Goal: Task Accomplishment & Management: Use online tool/utility

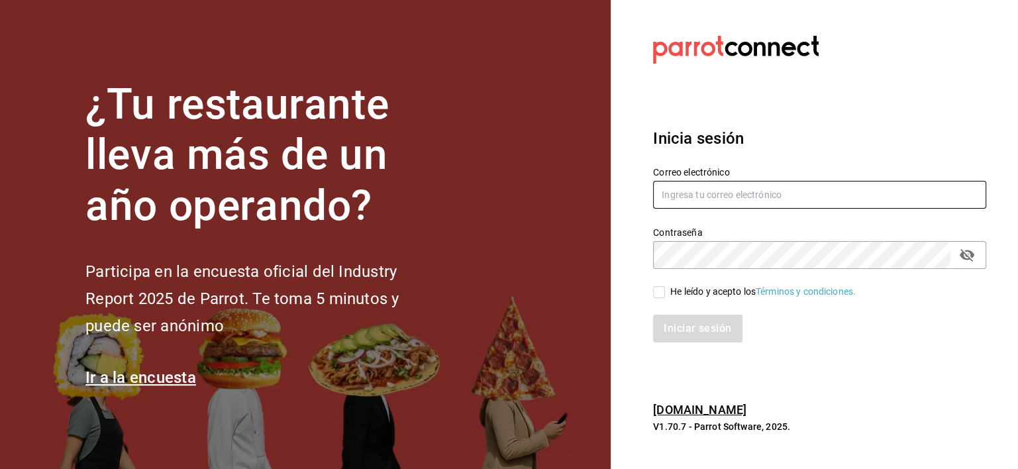
type input "[EMAIL_ADDRESS][DOMAIN_NAME]"
click at [659, 295] on input "He leído y acepto los Términos y condiciones." at bounding box center [659, 292] width 12 height 12
checkbox input "true"
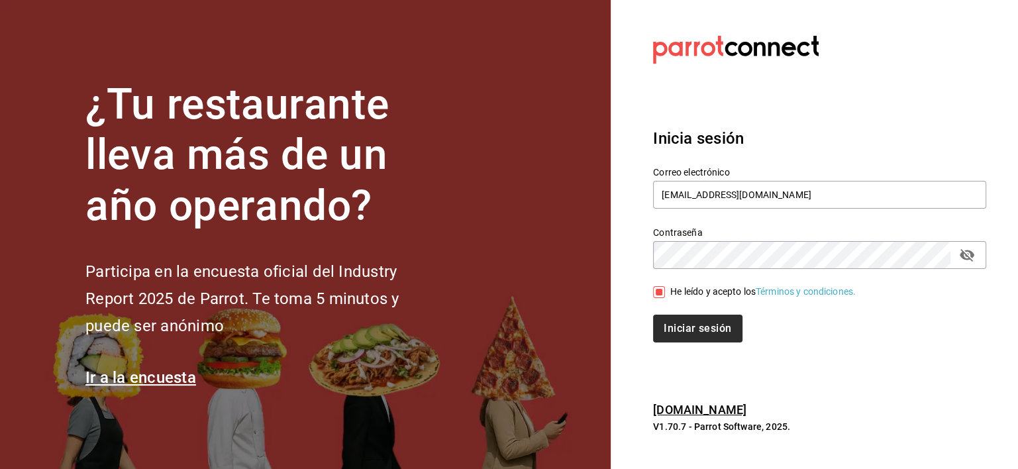
drag, startPoint x: 659, startPoint y: 296, endPoint x: 663, endPoint y: 326, distance: 30.1
click at [663, 326] on div "Correo electrónico [EMAIL_ADDRESS][DOMAIN_NAME] Contraseña Contraseña He leído …" at bounding box center [811, 246] width 349 height 193
click at [683, 326] on button "Iniciar sesión" at bounding box center [698, 328] width 90 height 28
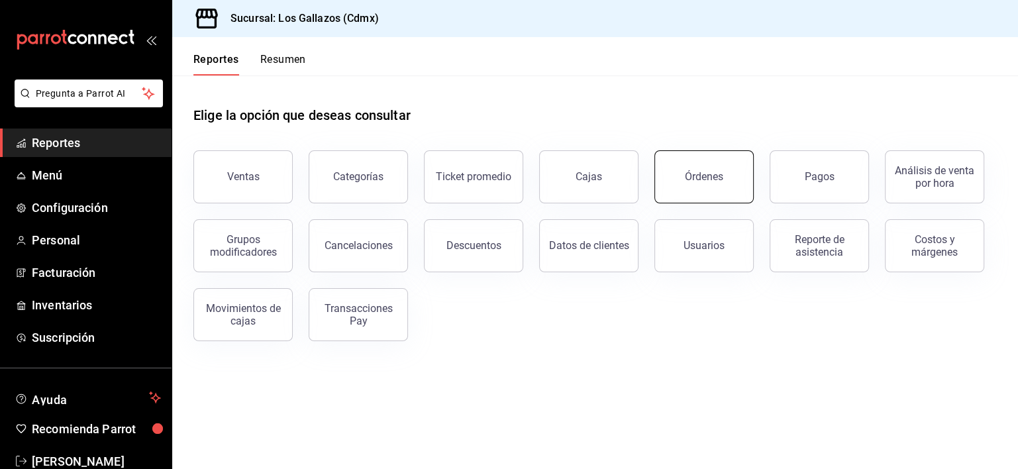
click at [704, 167] on button "Órdenes" at bounding box center [703, 176] width 99 height 53
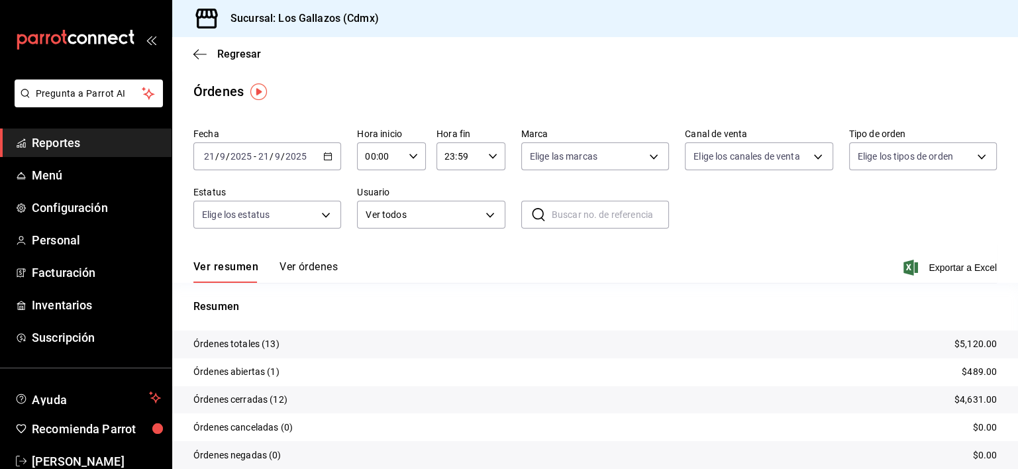
click at [328, 155] on \(Stroke\) "button" at bounding box center [327, 155] width 7 height 1
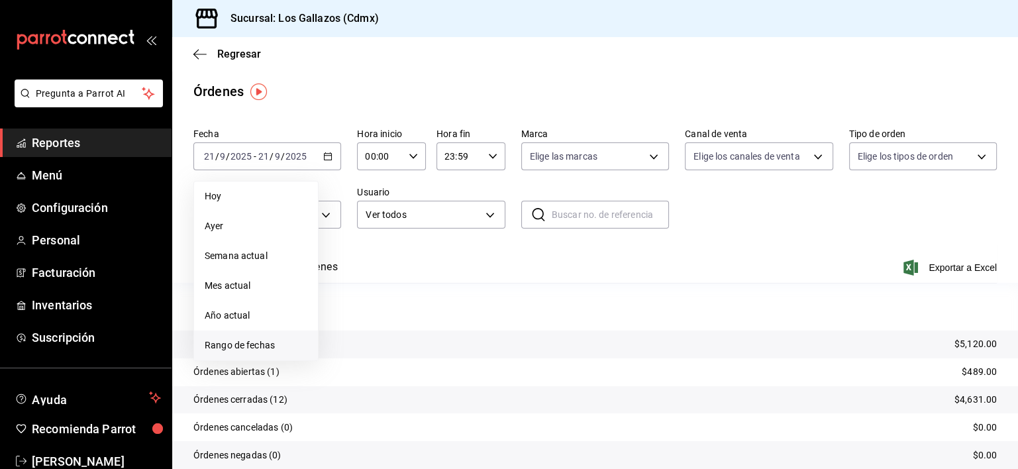
click at [227, 346] on span "Rango de fechas" at bounding box center [256, 345] width 103 height 14
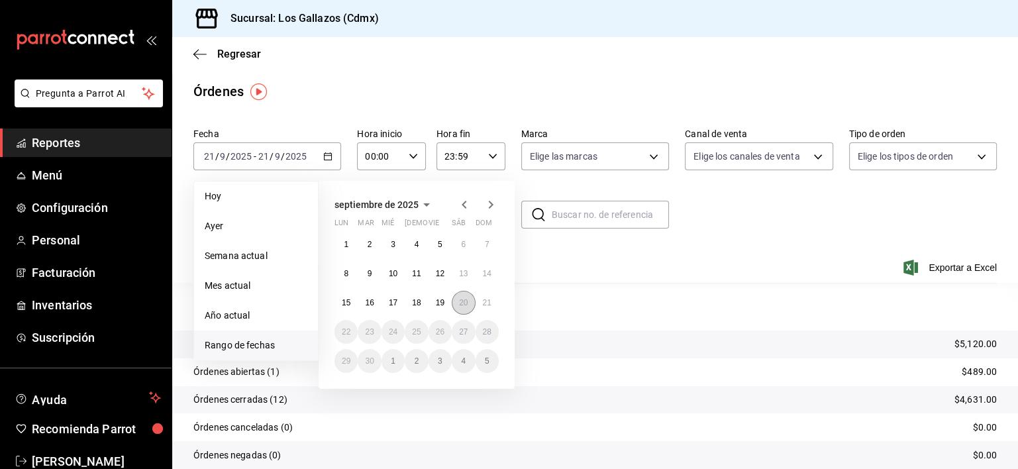
click at [469, 305] on button "20" at bounding box center [463, 303] width 23 height 24
click at [487, 306] on abbr "21" at bounding box center [487, 302] width 9 height 9
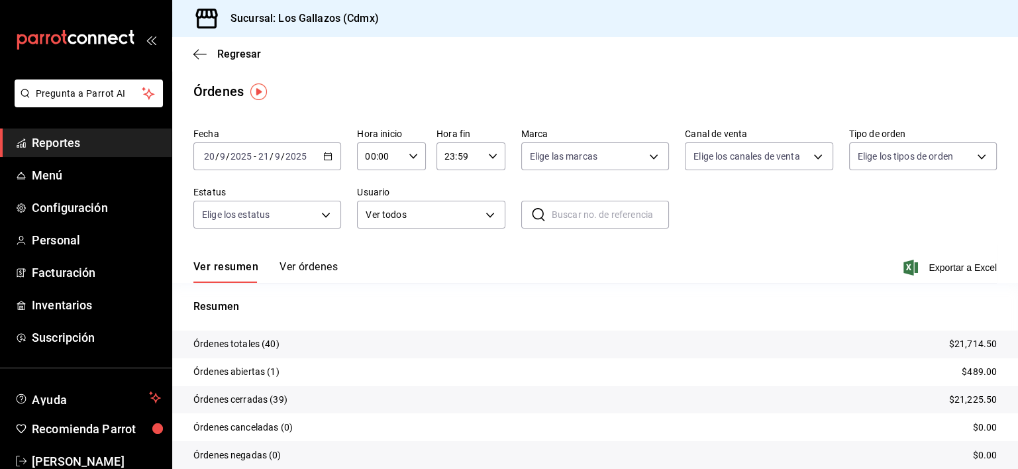
click at [411, 158] on icon "button" at bounding box center [412, 156] width 9 height 9
click at [371, 249] on span "12" at bounding box center [371, 243] width 13 height 11
type input "12:00"
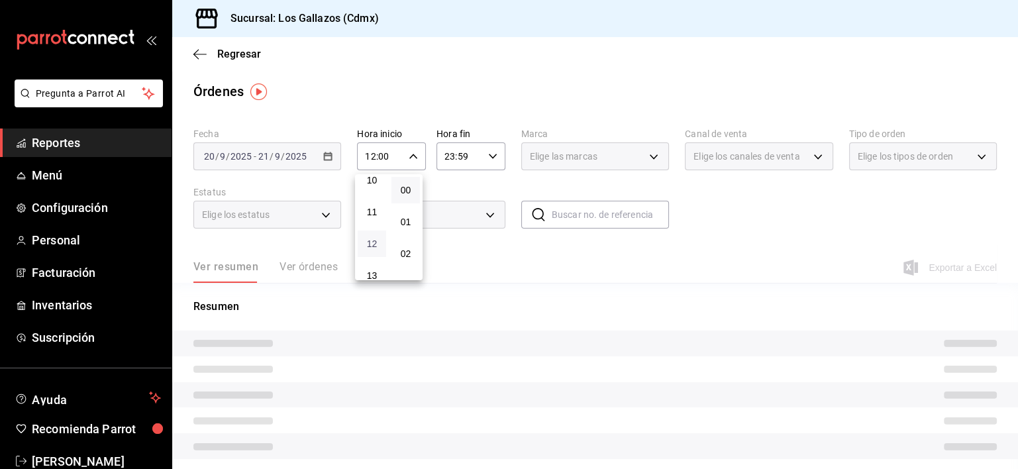
click at [371, 249] on span "12" at bounding box center [371, 243] width 13 height 11
click at [482, 154] on div at bounding box center [509, 234] width 1018 height 469
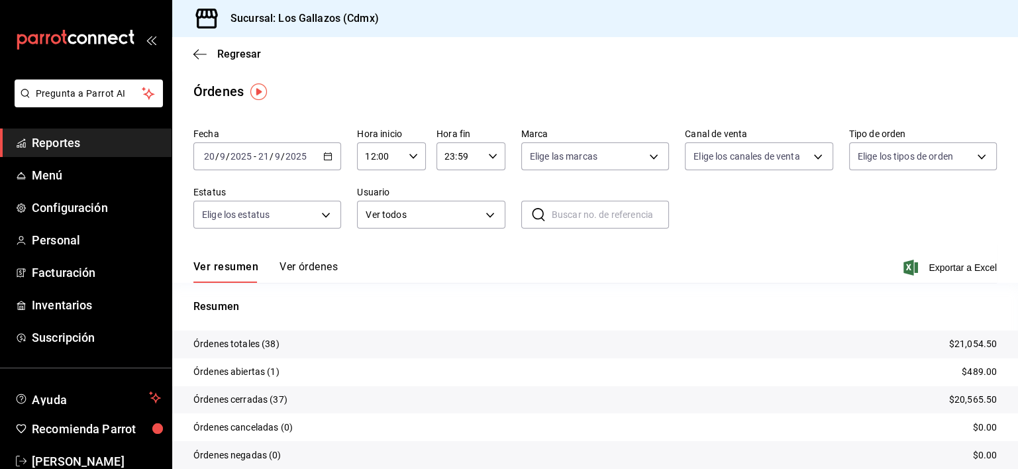
click at [488, 154] on icon "button" at bounding box center [492, 156] width 9 height 9
click at [453, 205] on button "02" at bounding box center [449, 198] width 28 height 26
type input "02:59"
click at [768, 196] on div at bounding box center [509, 234] width 1018 height 469
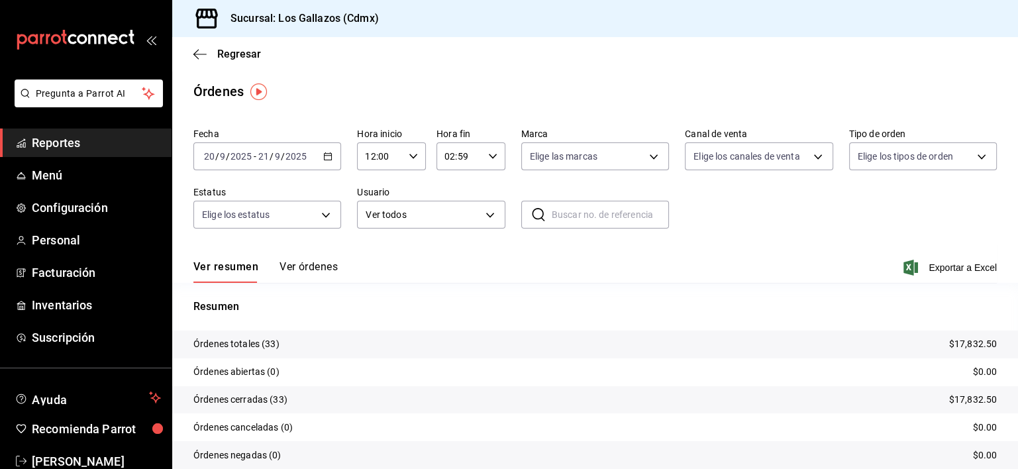
click at [309, 267] on button "Ver órdenes" at bounding box center [308, 271] width 58 height 23
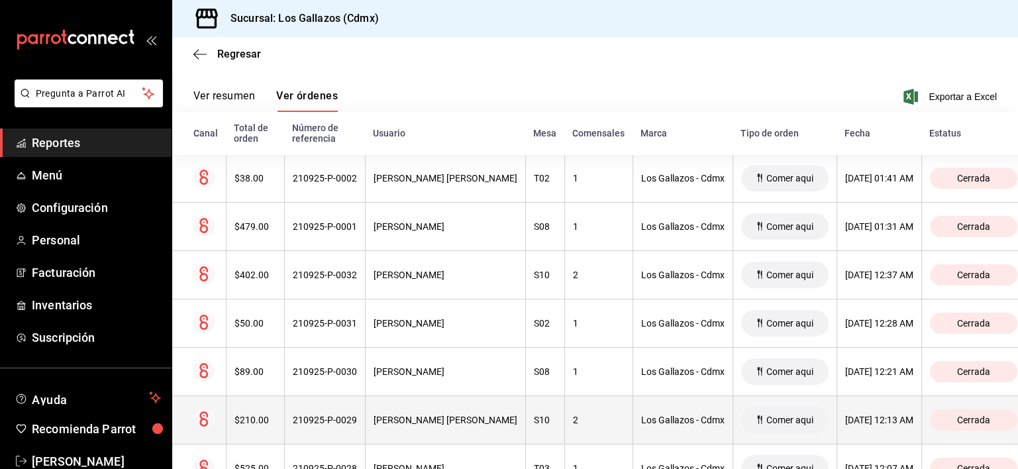
scroll to position [170, 0]
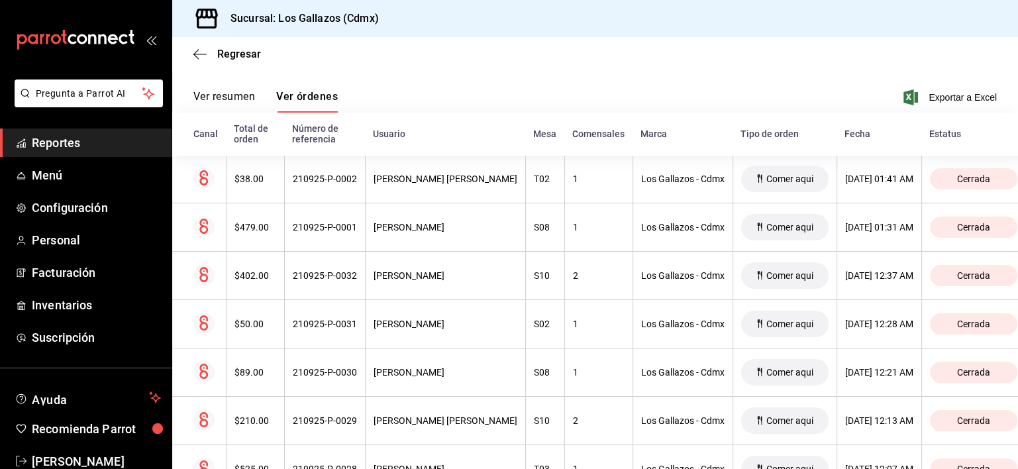
click at [242, 98] on button "Ver resumen" at bounding box center [224, 101] width 62 height 23
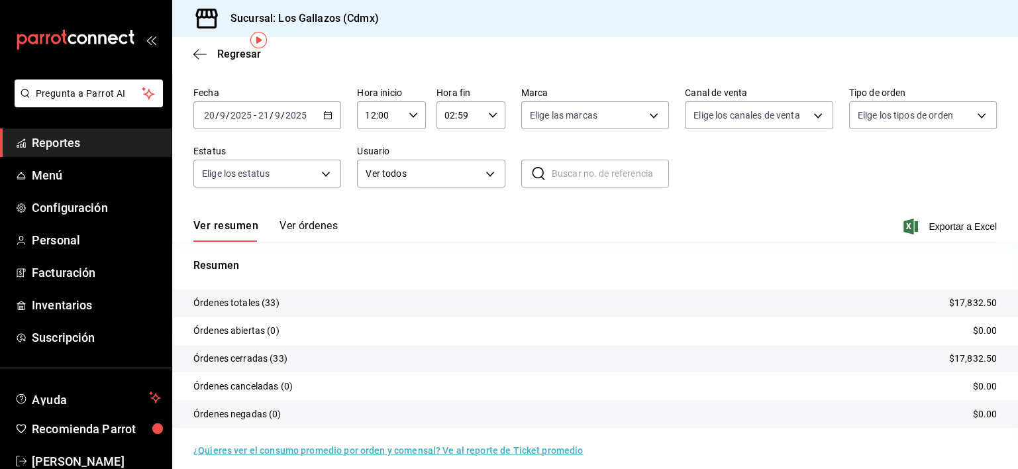
scroll to position [51, 0]
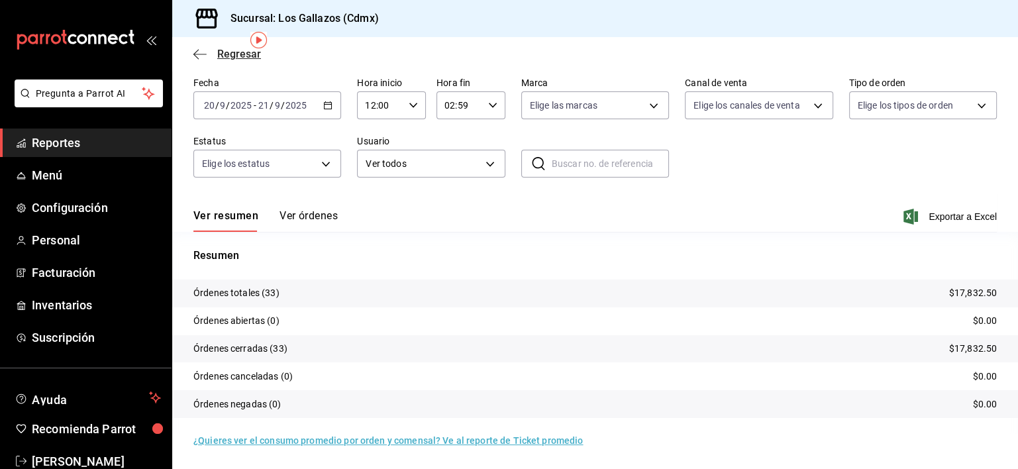
click at [195, 54] on icon "button" at bounding box center [199, 54] width 13 height 1
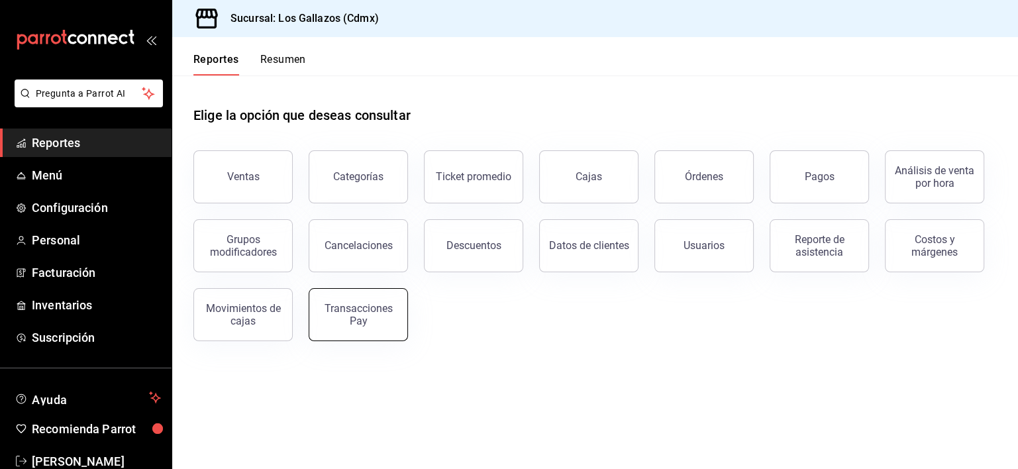
click at [348, 320] on div "Transacciones Pay" at bounding box center [358, 314] width 82 height 25
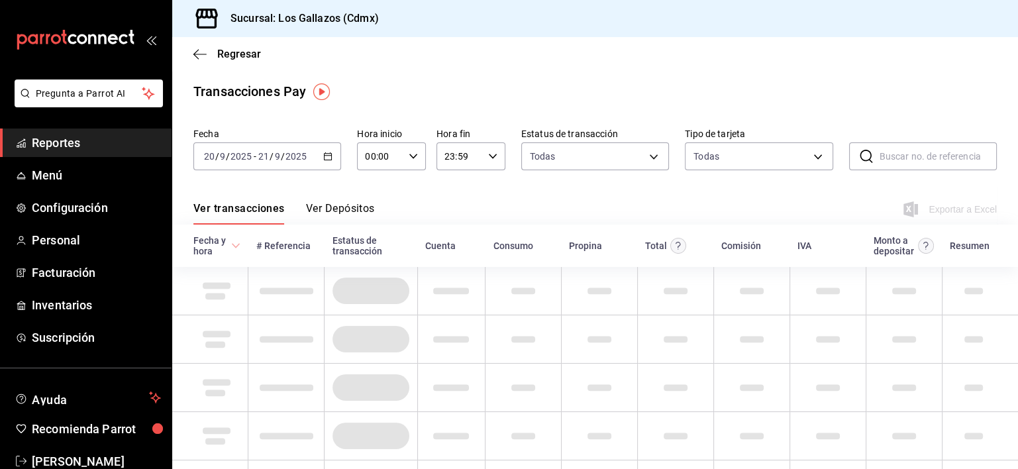
click at [414, 157] on div "00:00 Hora inicio" at bounding box center [391, 156] width 69 height 28
click at [414, 157] on div at bounding box center [509, 234] width 1018 height 469
click at [414, 157] on div "00:00 Hora inicio" at bounding box center [391, 156] width 69 height 28
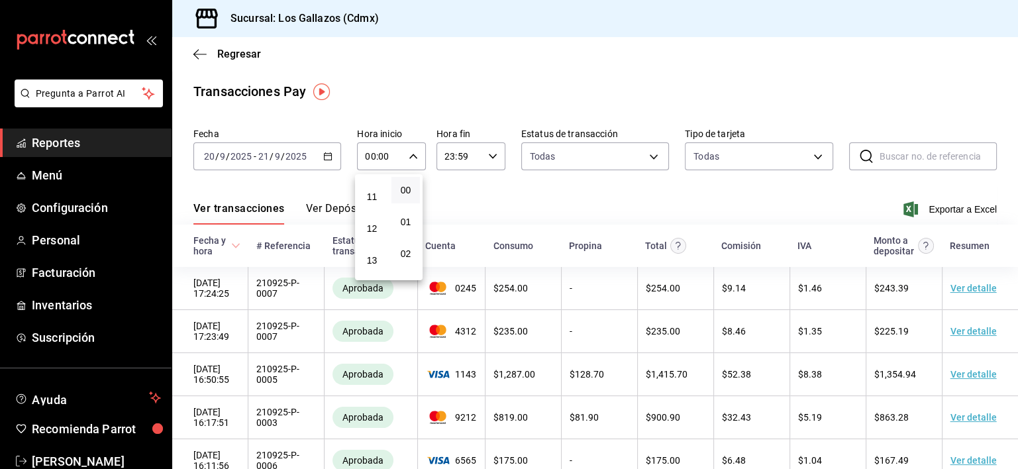
scroll to position [350, 0]
click at [371, 227] on span "12" at bounding box center [371, 221] width 13 height 11
type input "12:00"
click at [487, 154] on div at bounding box center [509, 234] width 1018 height 469
click at [488, 154] on icon "button" at bounding box center [492, 156] width 9 height 9
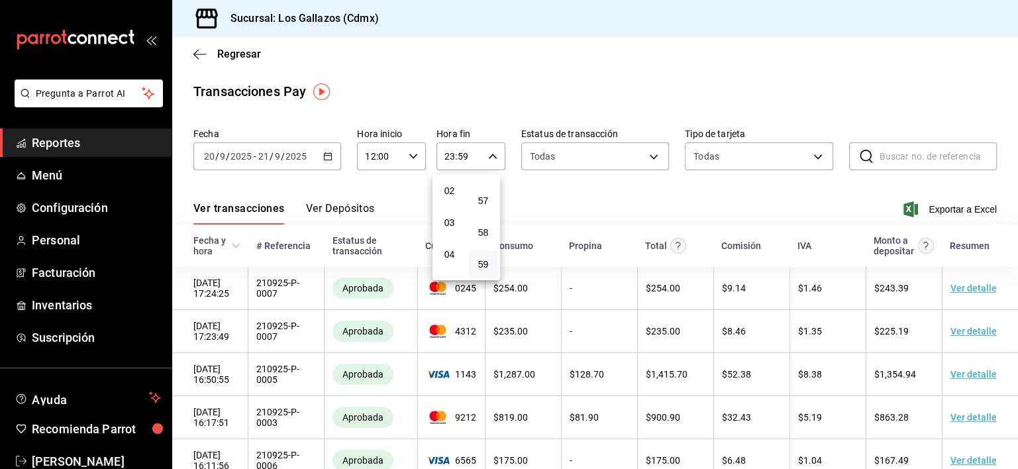
scroll to position [54, 0]
click at [450, 201] on span "02" at bounding box center [449, 199] width 13 height 11
type input "02:59"
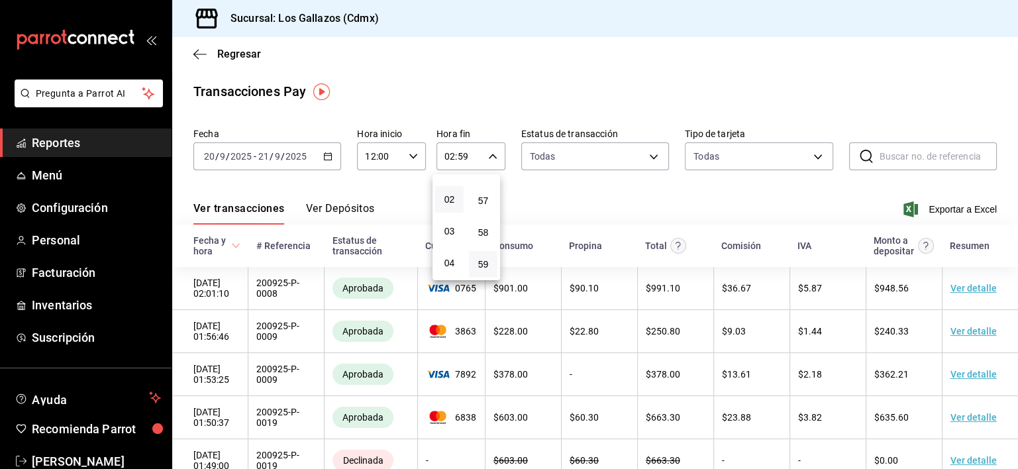
click at [614, 197] on div at bounding box center [509, 234] width 1018 height 469
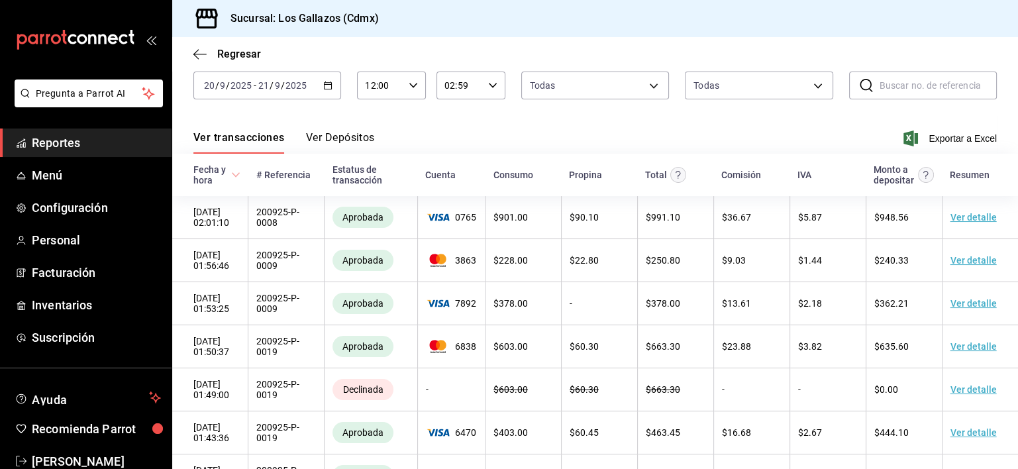
scroll to position [64, 0]
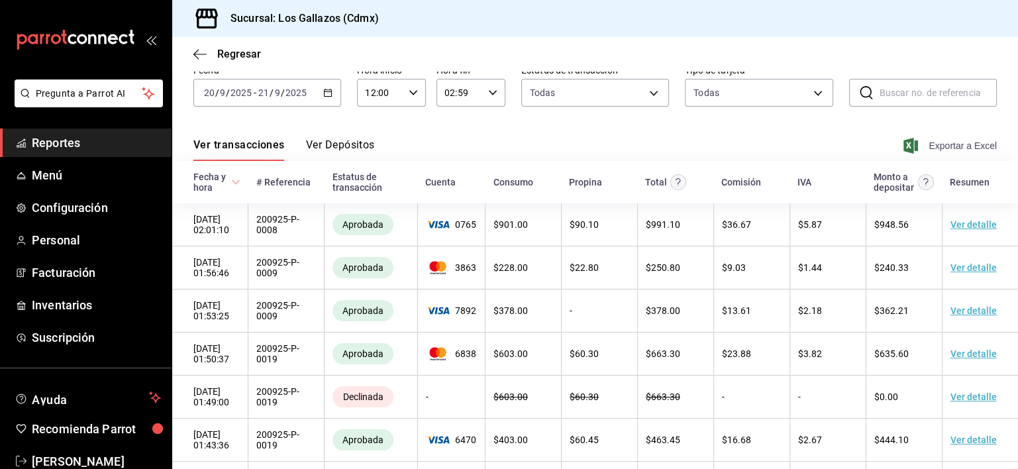
click at [920, 143] on span "Exportar a Excel" at bounding box center [951, 146] width 91 height 16
